Goal: Transaction & Acquisition: Purchase product/service

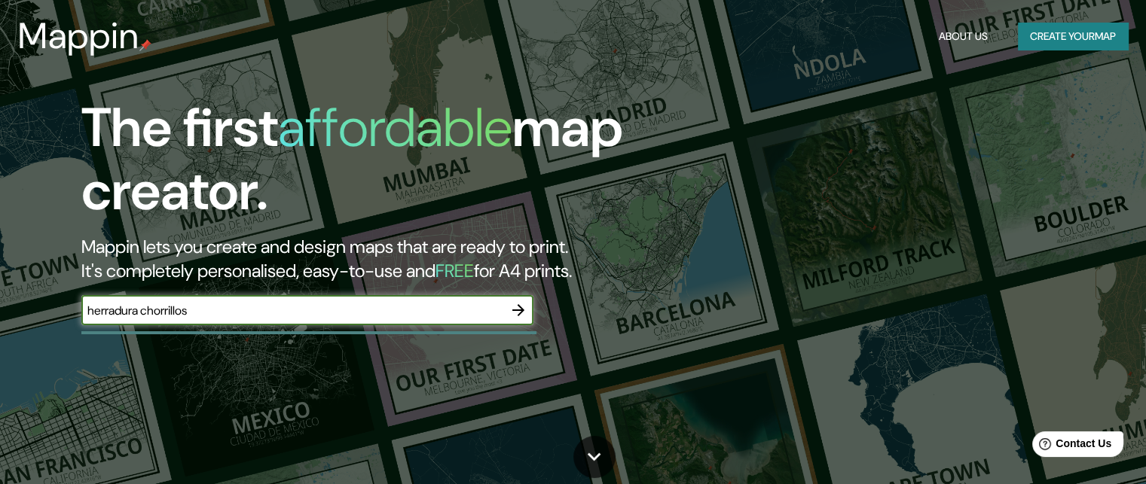
type input "herradura chorrillos"
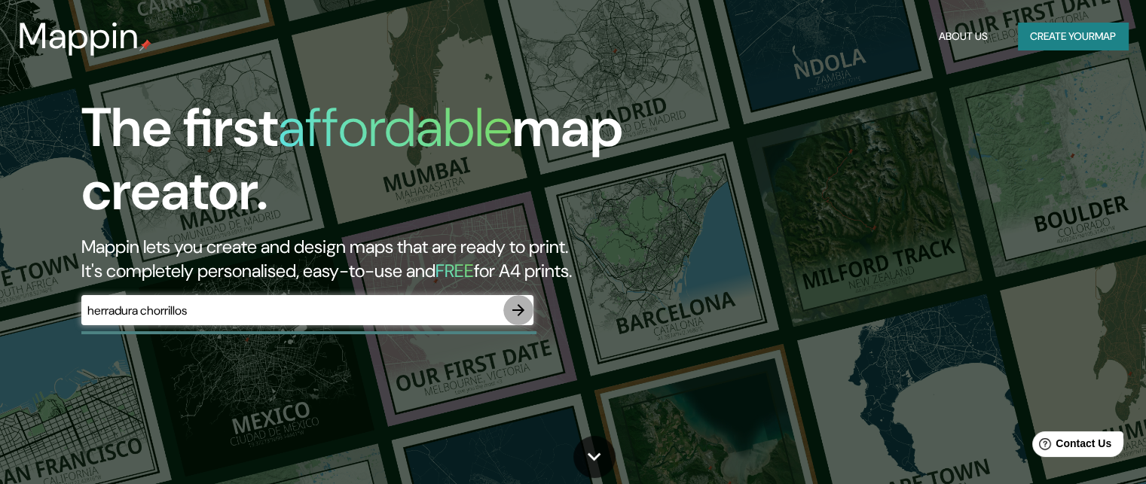
click at [511, 310] on icon "button" at bounding box center [518, 310] width 18 height 18
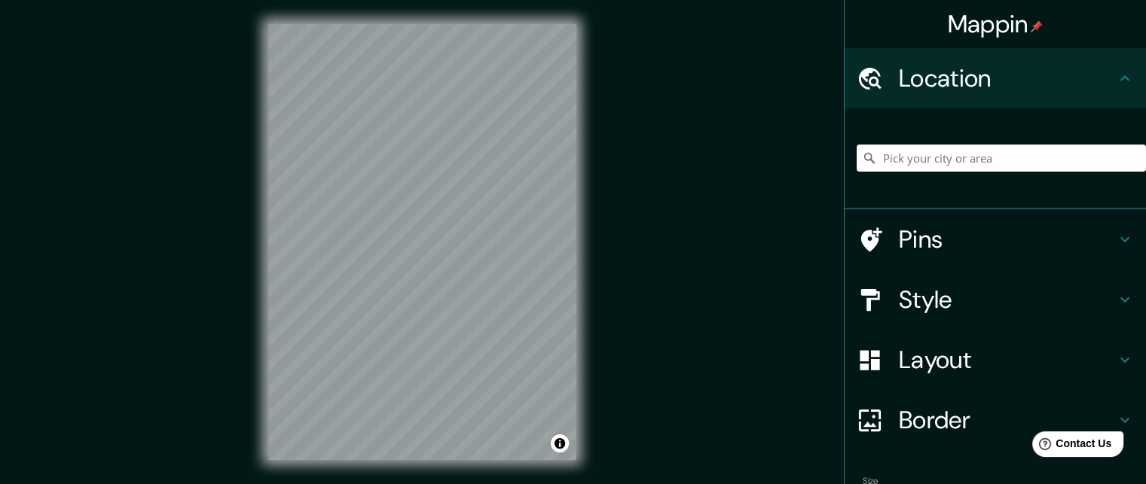
click at [231, 331] on div "Mappin Location Pins Style Layout Border Choose a border. Hint : you can make l…" at bounding box center [573, 254] width 1146 height 508
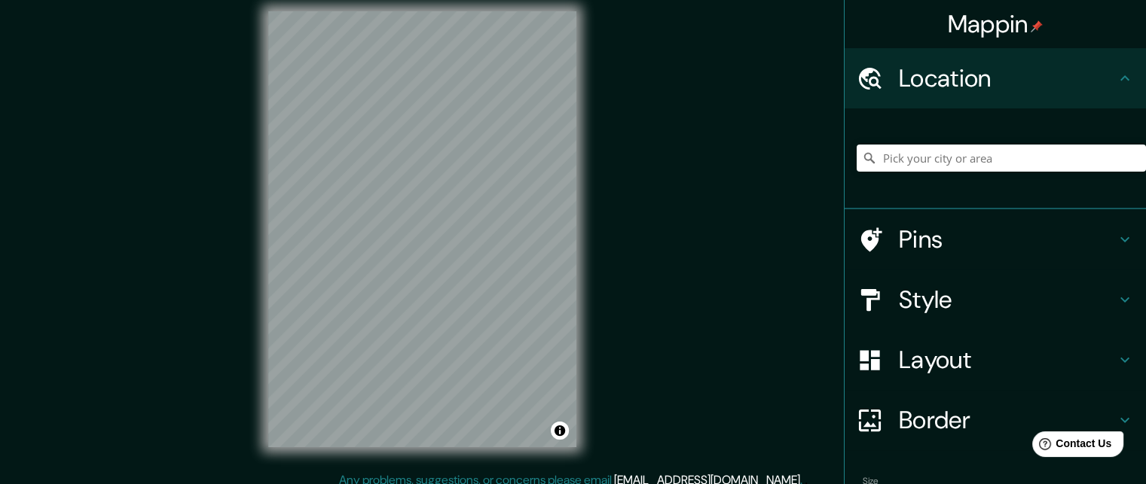
scroll to position [14, 0]
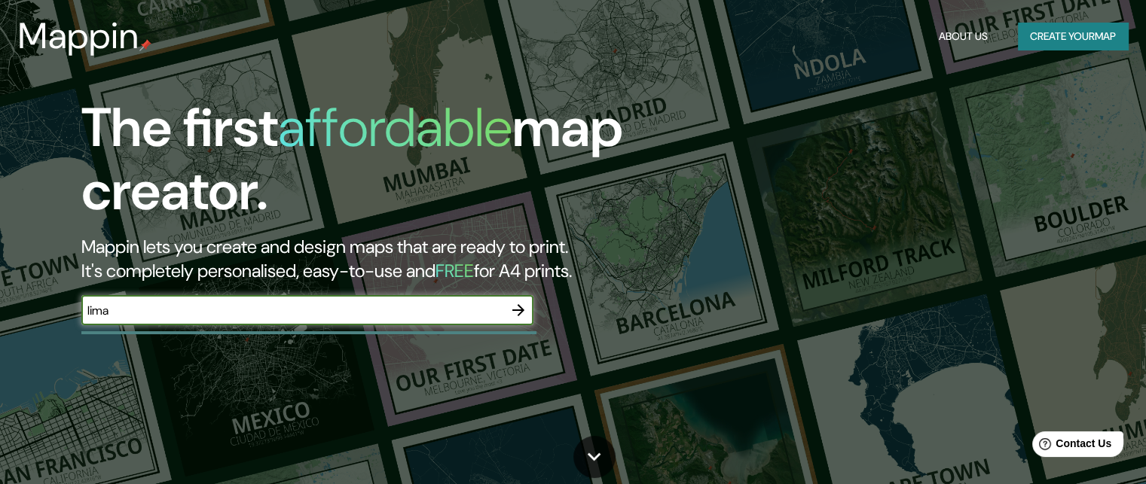
type input "lima"
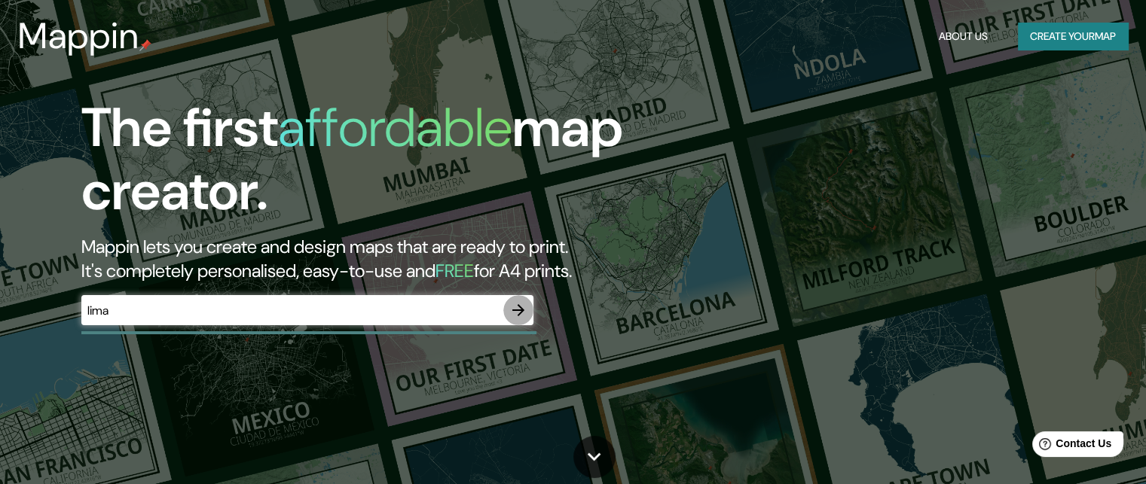
click at [521, 313] on icon "button" at bounding box center [518, 310] width 18 height 18
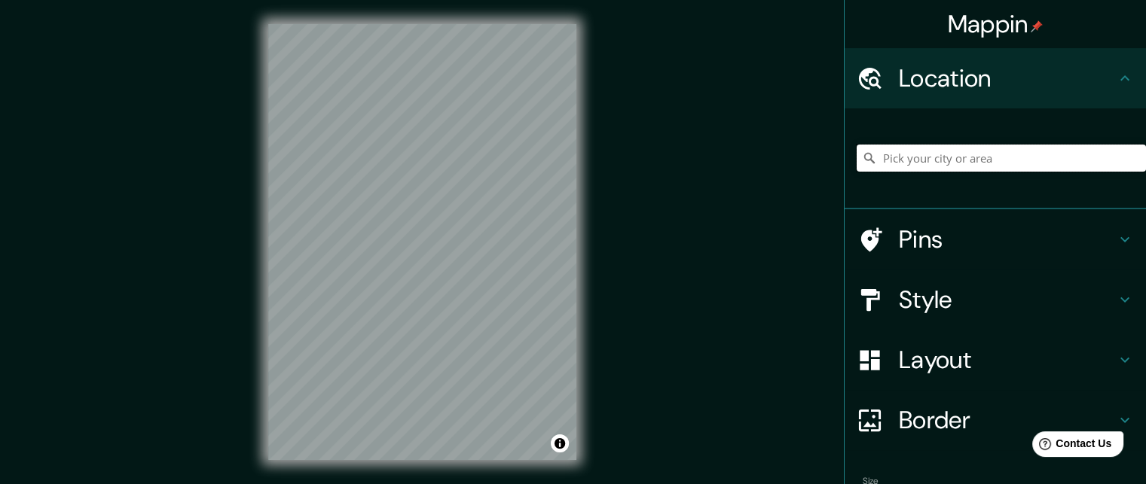
click at [1044, 151] on input "Pick your city or area" at bounding box center [1000, 158] width 289 height 27
type input "[GEOGRAPHIC_DATA], [GEOGRAPHIC_DATA], [GEOGRAPHIC_DATA]"
click at [927, 302] on h4 "Style" at bounding box center [1007, 300] width 217 height 30
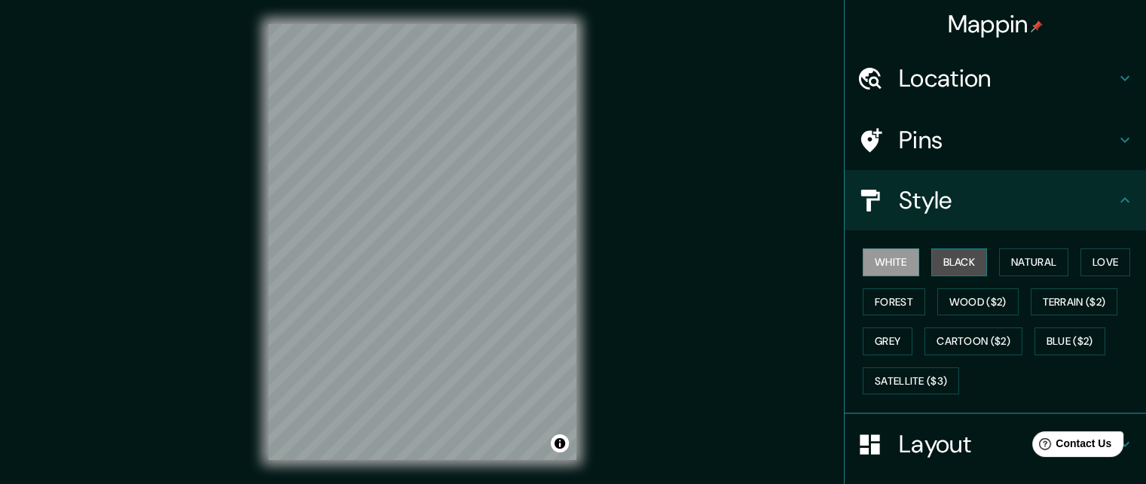
click at [957, 262] on button "Black" at bounding box center [959, 263] width 56 height 28
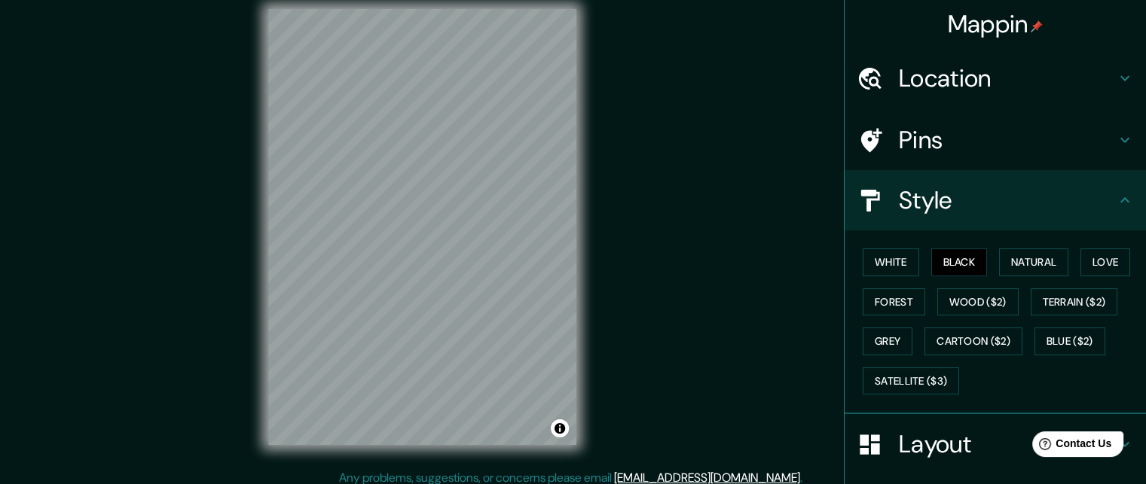
scroll to position [24, 0]
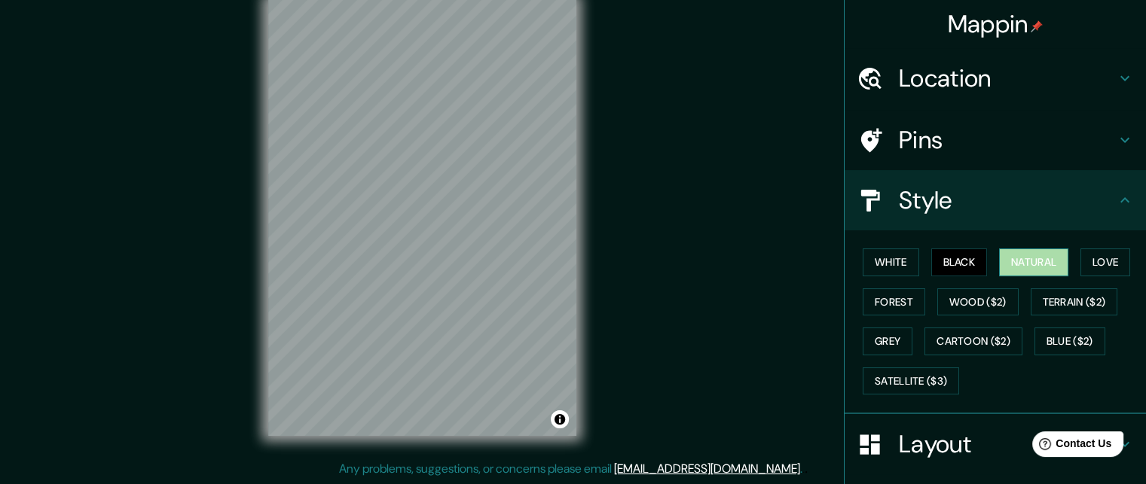
click at [1045, 260] on button "Natural" at bounding box center [1033, 263] width 69 height 28
click at [946, 257] on button "Black" at bounding box center [959, 263] width 56 height 28
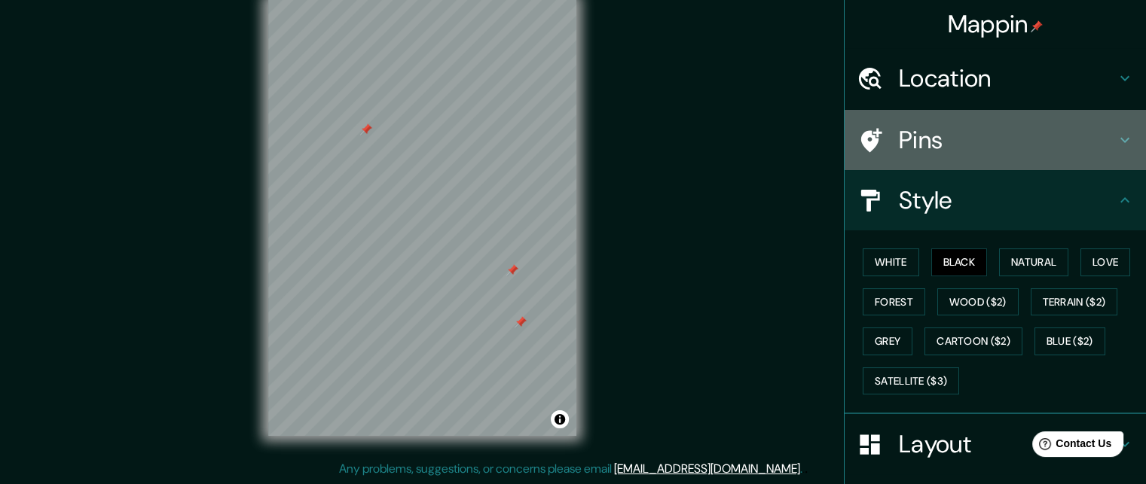
click at [954, 145] on h4 "Pins" at bounding box center [1007, 140] width 217 height 30
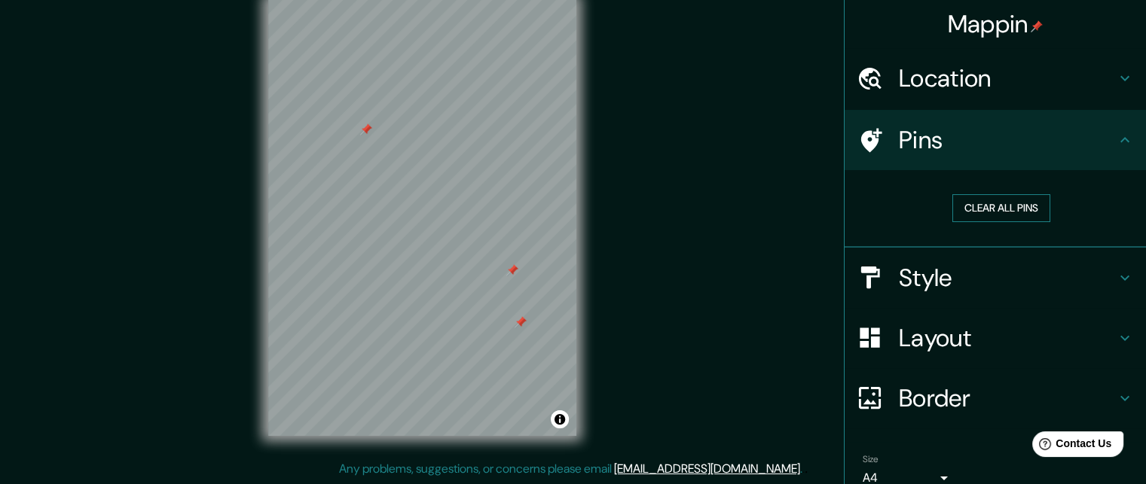
click at [976, 201] on button "Clear all pins" at bounding box center [1001, 208] width 98 height 28
